Goal: Transaction & Acquisition: Book appointment/travel/reservation

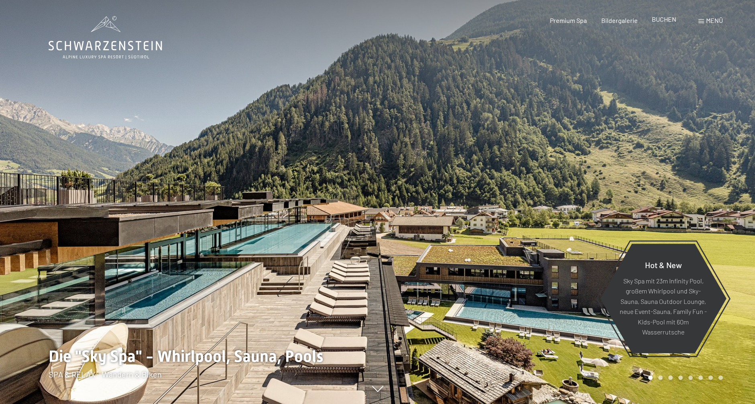
click at [666, 24] on div "BUCHEN" at bounding box center [664, 19] width 24 height 9
click at [665, 18] on span "BUCHEN" at bounding box center [664, 19] width 24 height 8
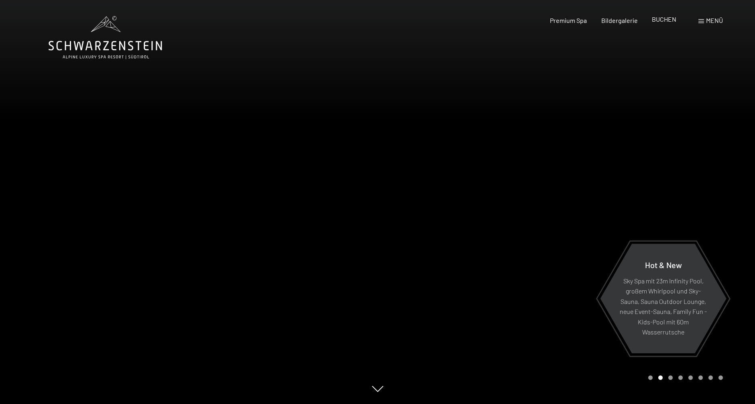
click at [656, 19] on span "BUCHEN" at bounding box center [664, 19] width 24 height 8
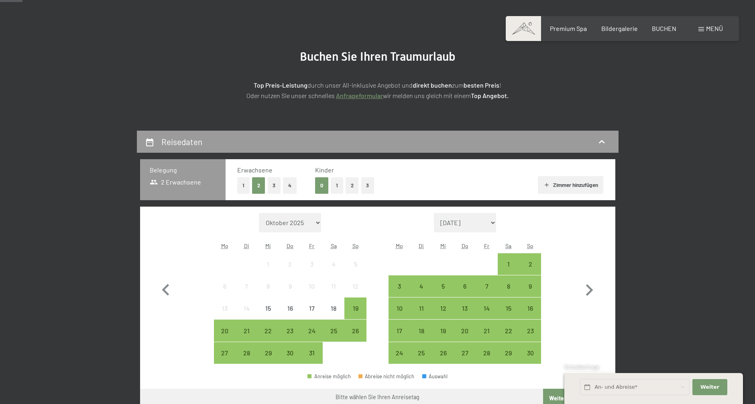
scroll to position [80, 0]
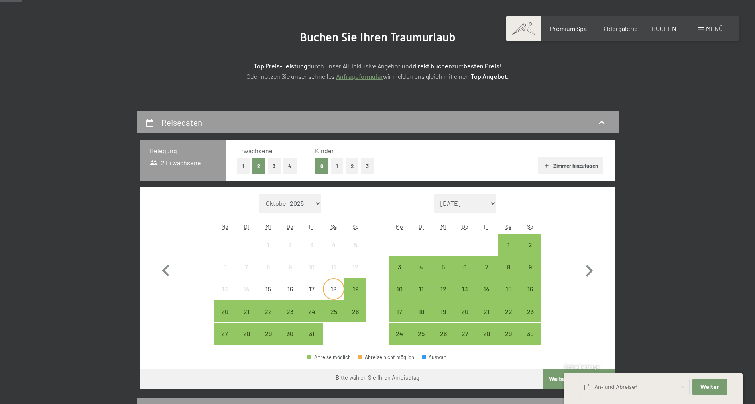
click at [329, 288] on div "18" at bounding box center [334, 295] width 20 height 20
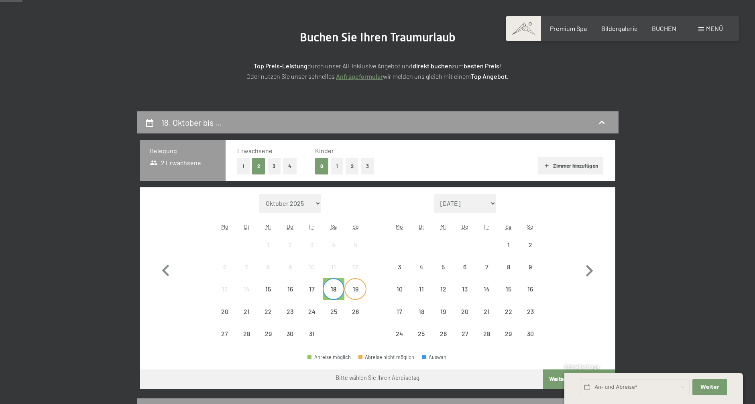
click at [363, 289] on div "19" at bounding box center [355, 295] width 20 height 20
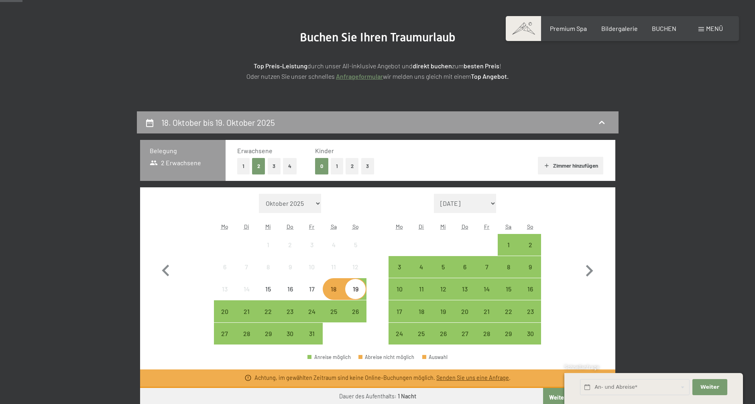
click at [358, 289] on div "19" at bounding box center [355, 295] width 20 height 20
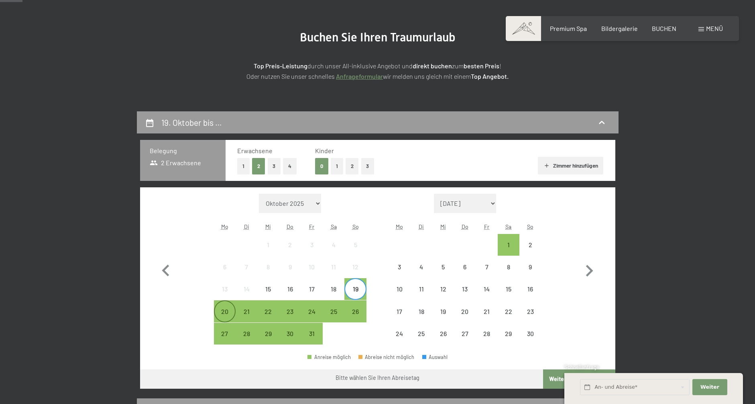
click at [224, 308] on div "20" at bounding box center [225, 318] width 20 height 20
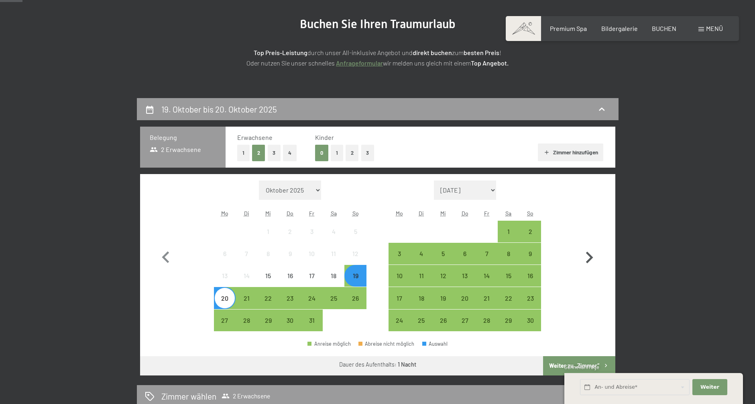
scroll to position [161, 0]
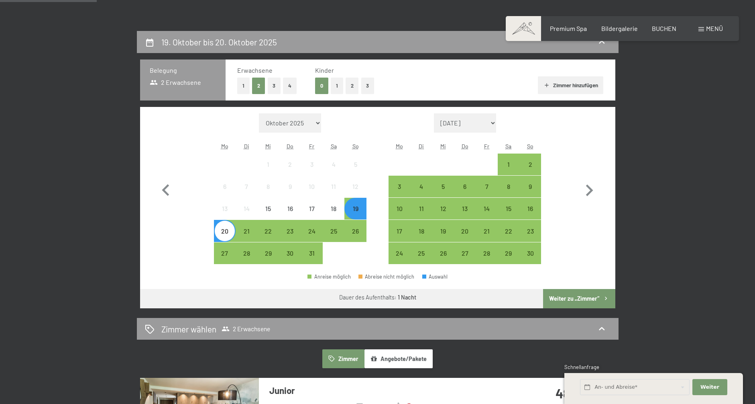
click at [587, 295] on button "Weiter zu „Zimmer“" at bounding box center [579, 298] width 72 height 19
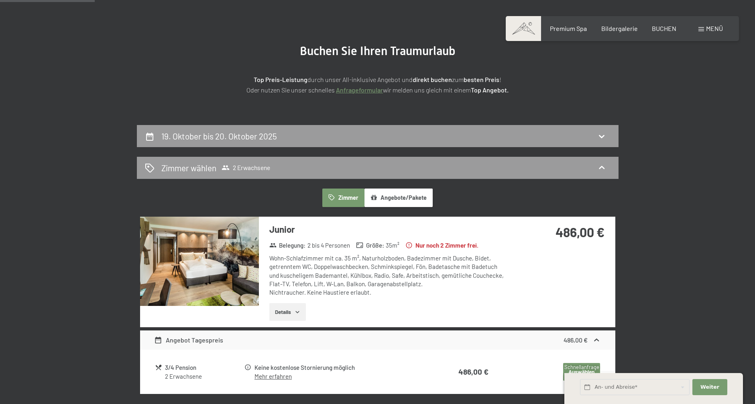
scroll to position [0, 0]
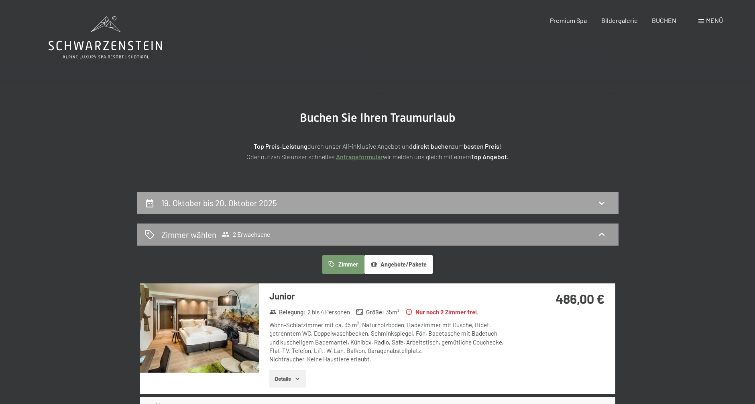
click at [275, 200] on h2 "19. Oktober bis 20. Oktober 2025" at bounding box center [219, 203] width 116 height 10
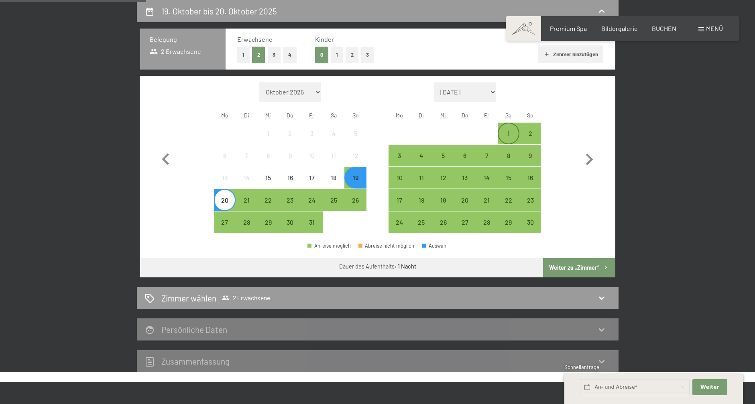
click at [512, 134] on div "1" at bounding box center [509, 140] width 20 height 20
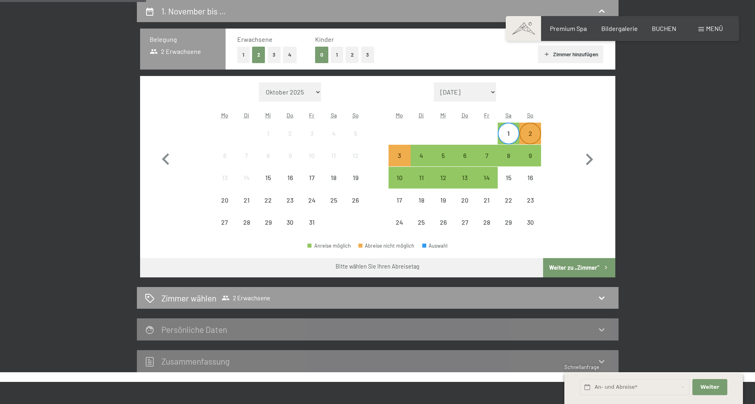
click at [532, 131] on div "2" at bounding box center [530, 140] width 20 height 20
